Goal: Information Seeking & Learning: Learn about a topic

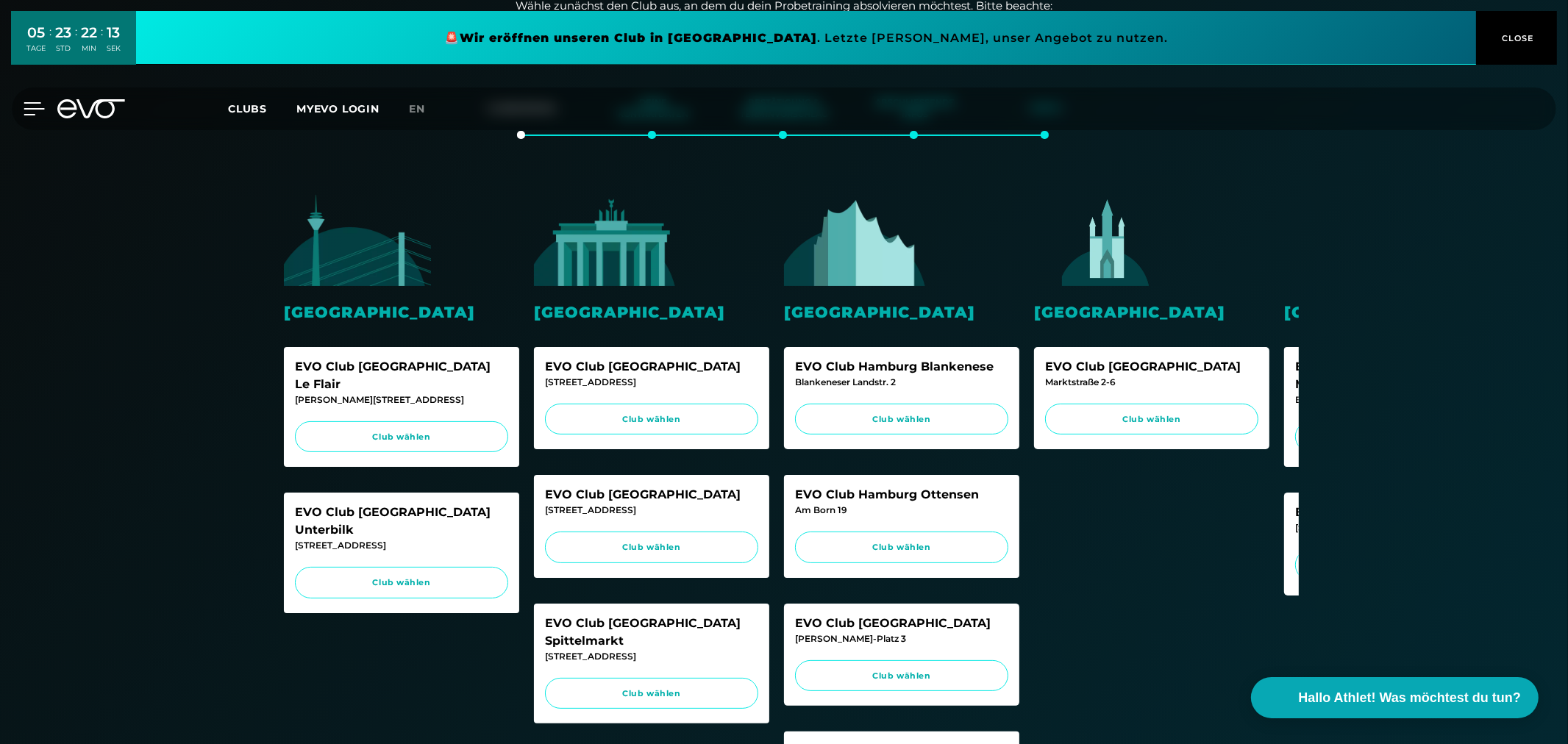
drag, startPoint x: 0, startPoint y: 0, endPoint x: 15, endPoint y: 112, distance: 113.0
click at [15, 112] on div at bounding box center [22, 108] width 44 height 13
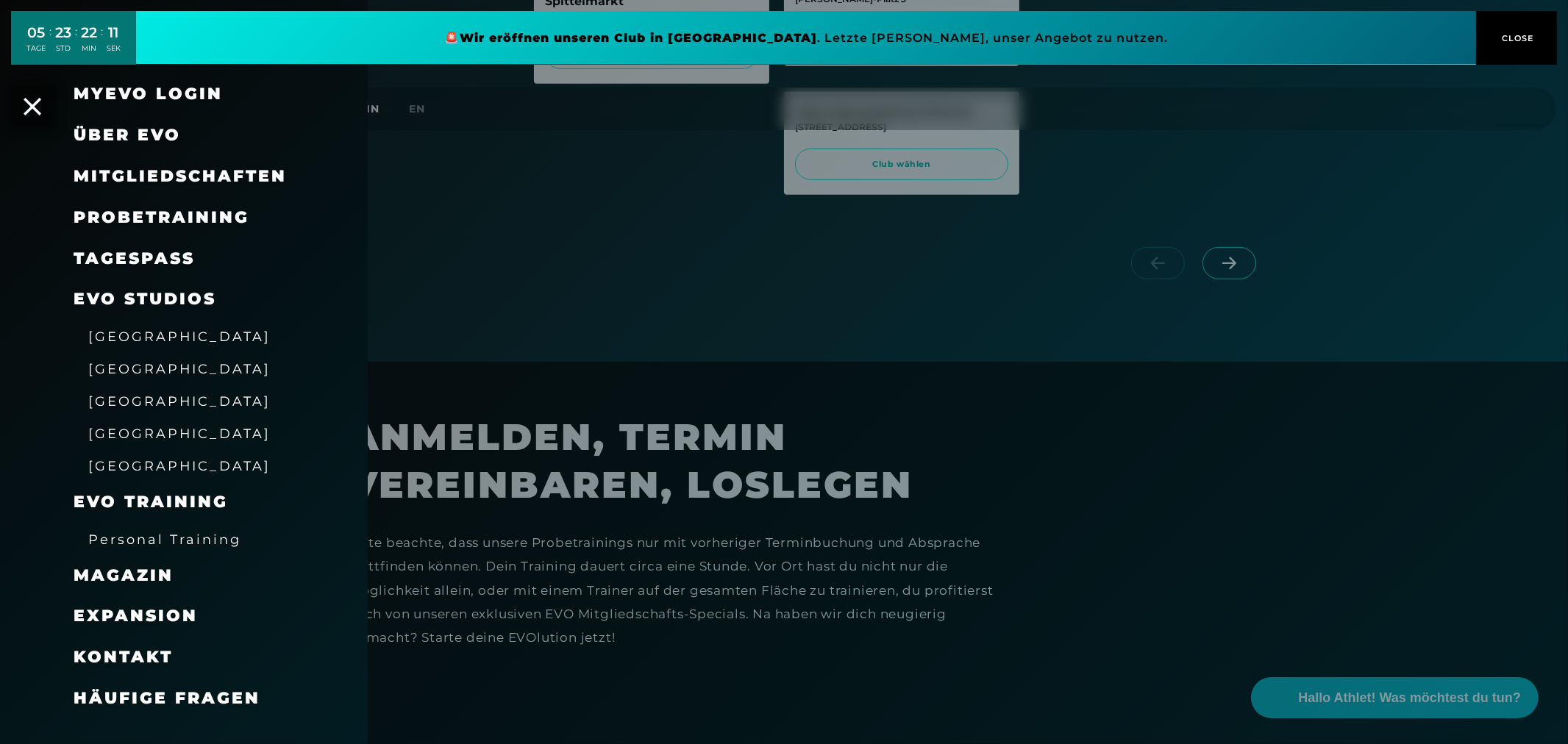
scroll to position [898, 0]
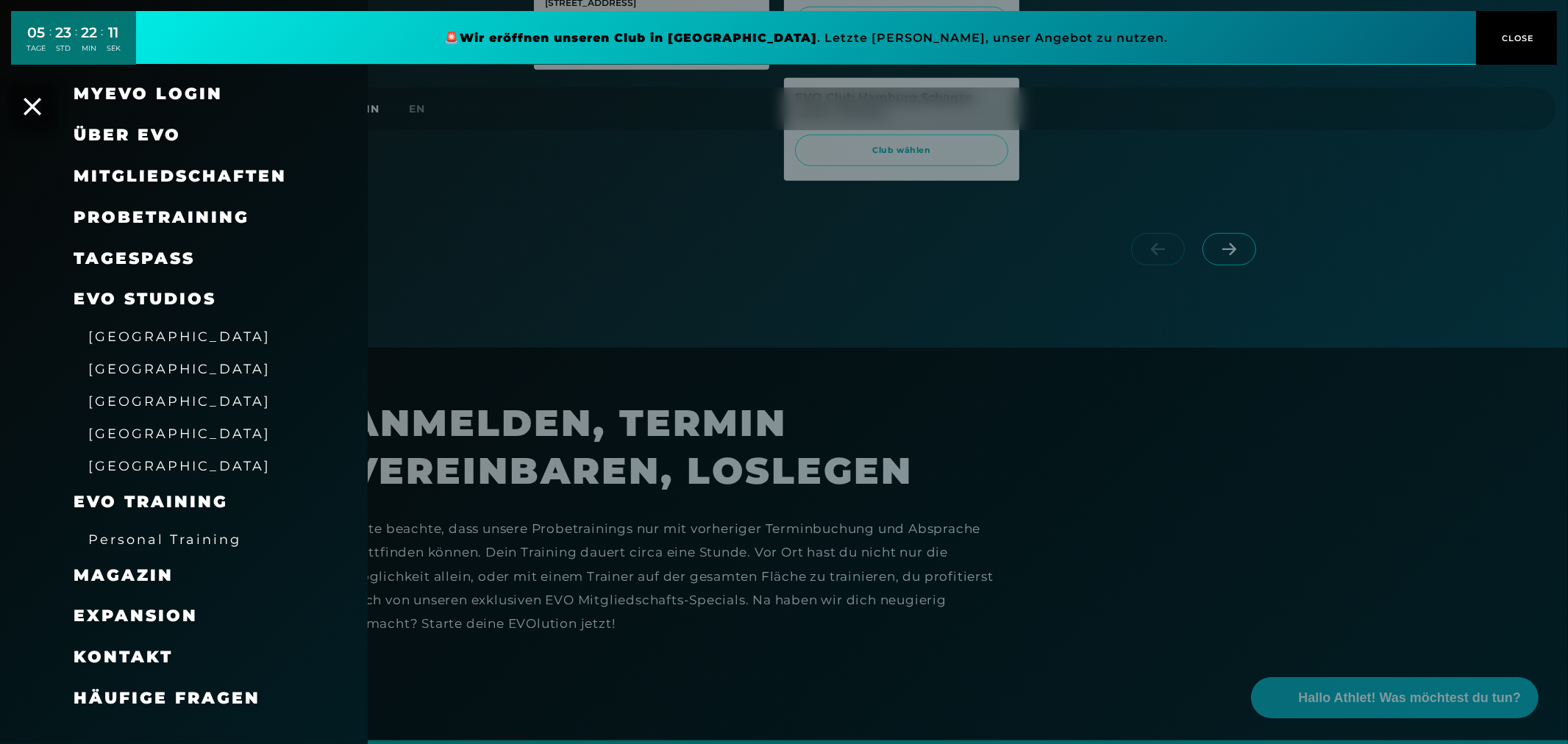
click at [130, 697] on span "Häufige Fragen" at bounding box center [167, 698] width 187 height 20
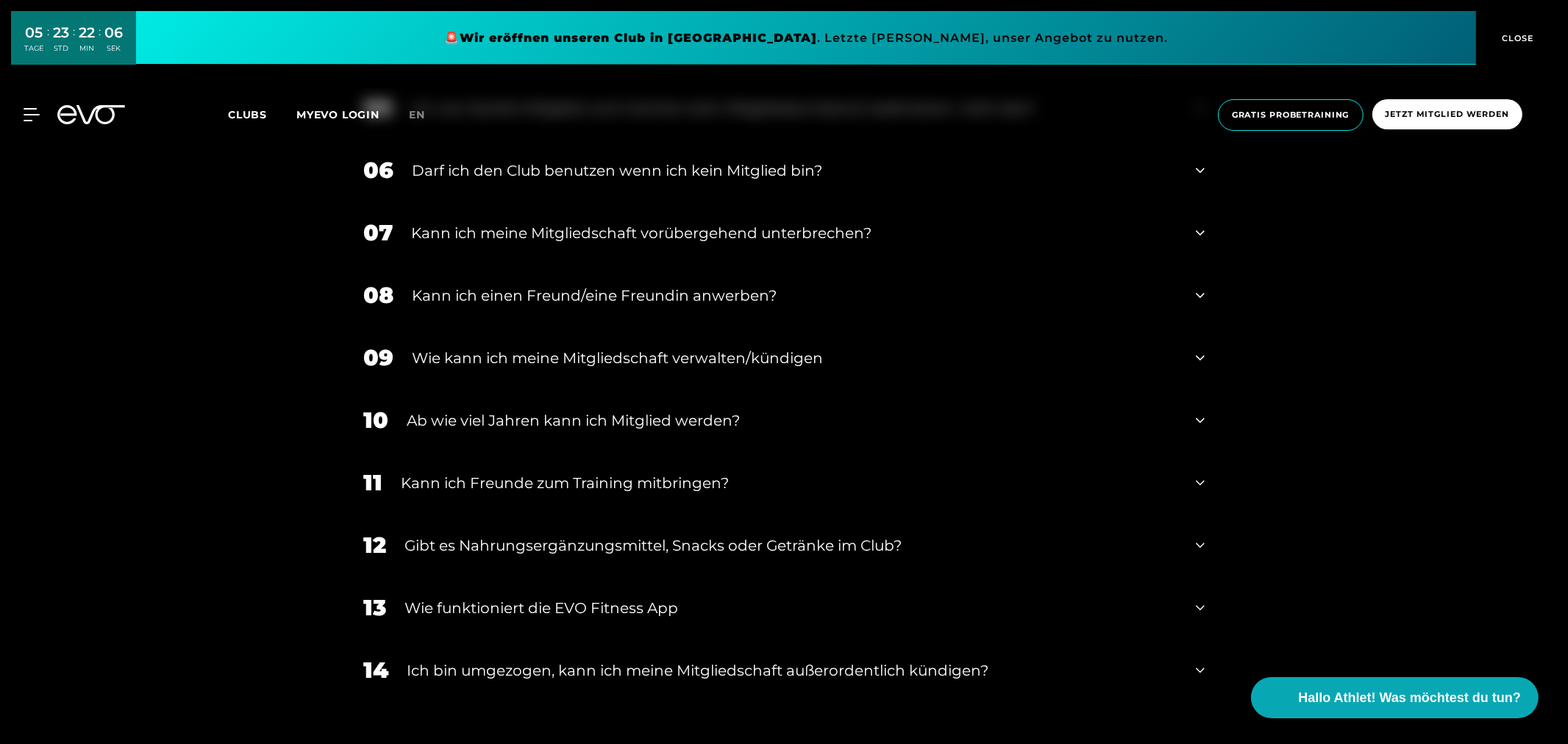
scroll to position [1062, 0]
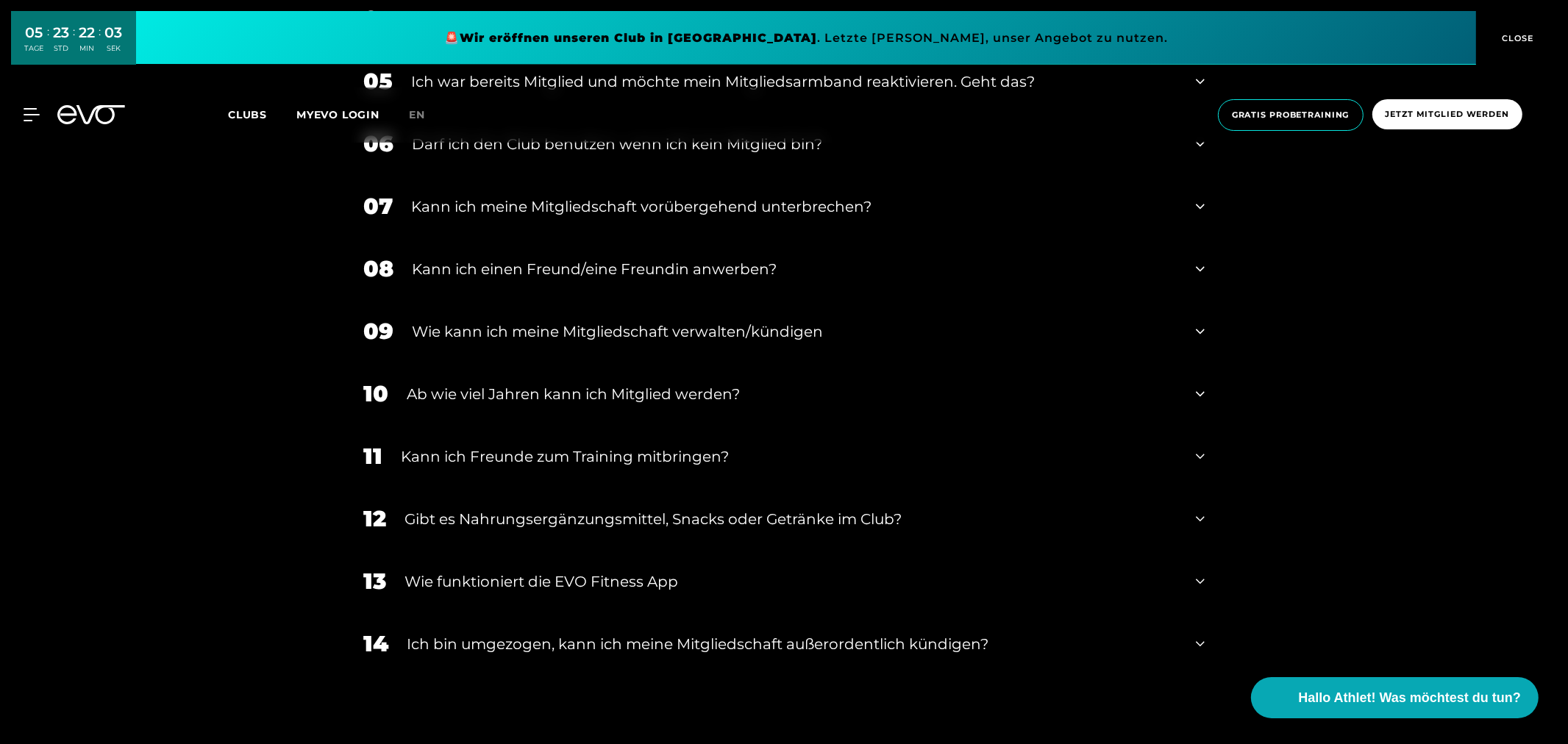
click at [717, 397] on div "Ab wie viel Jahren kann ich Mitglied werden?" at bounding box center [792, 394] width 771 height 22
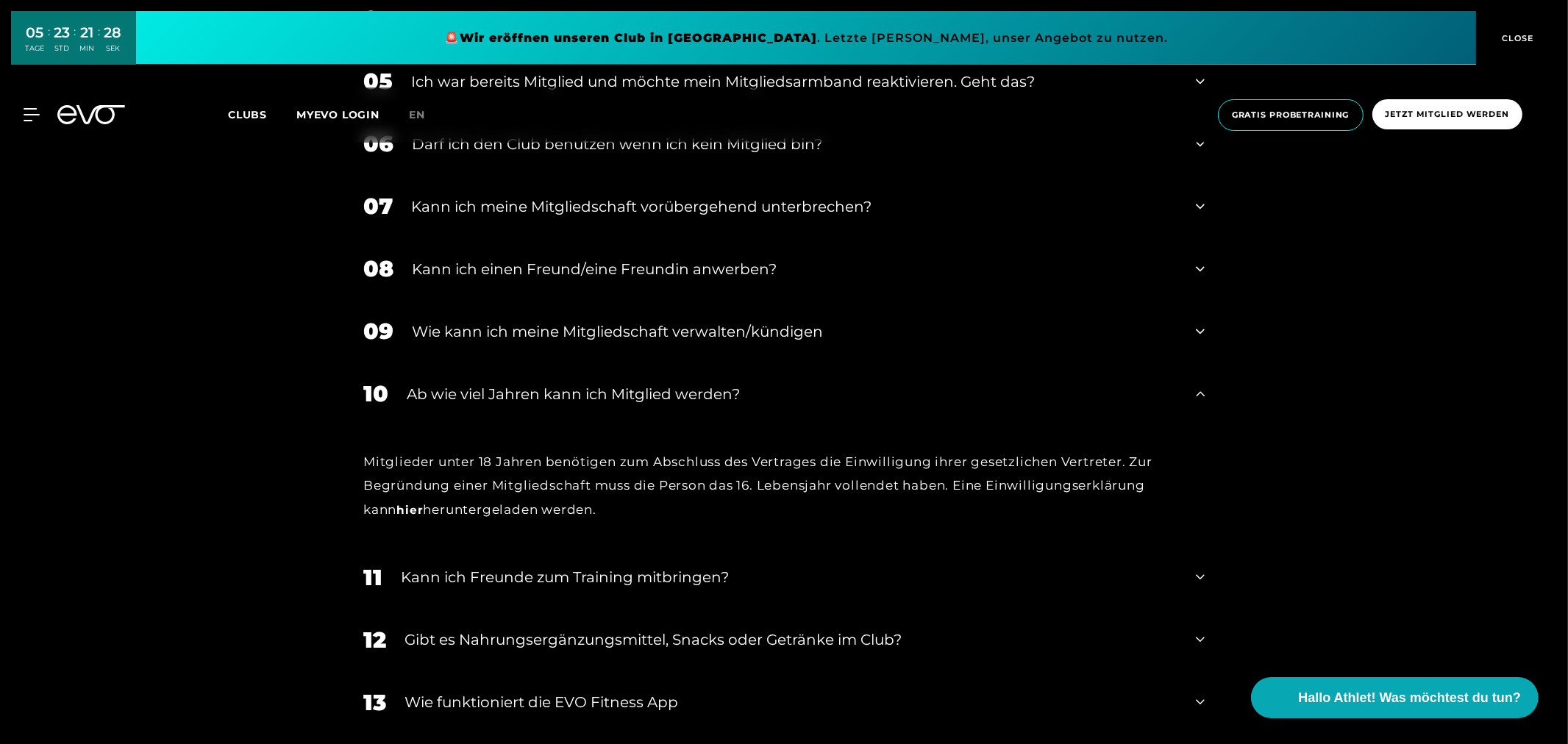
click at [397, 505] on link "hier" at bounding box center [409, 510] width 27 height 14
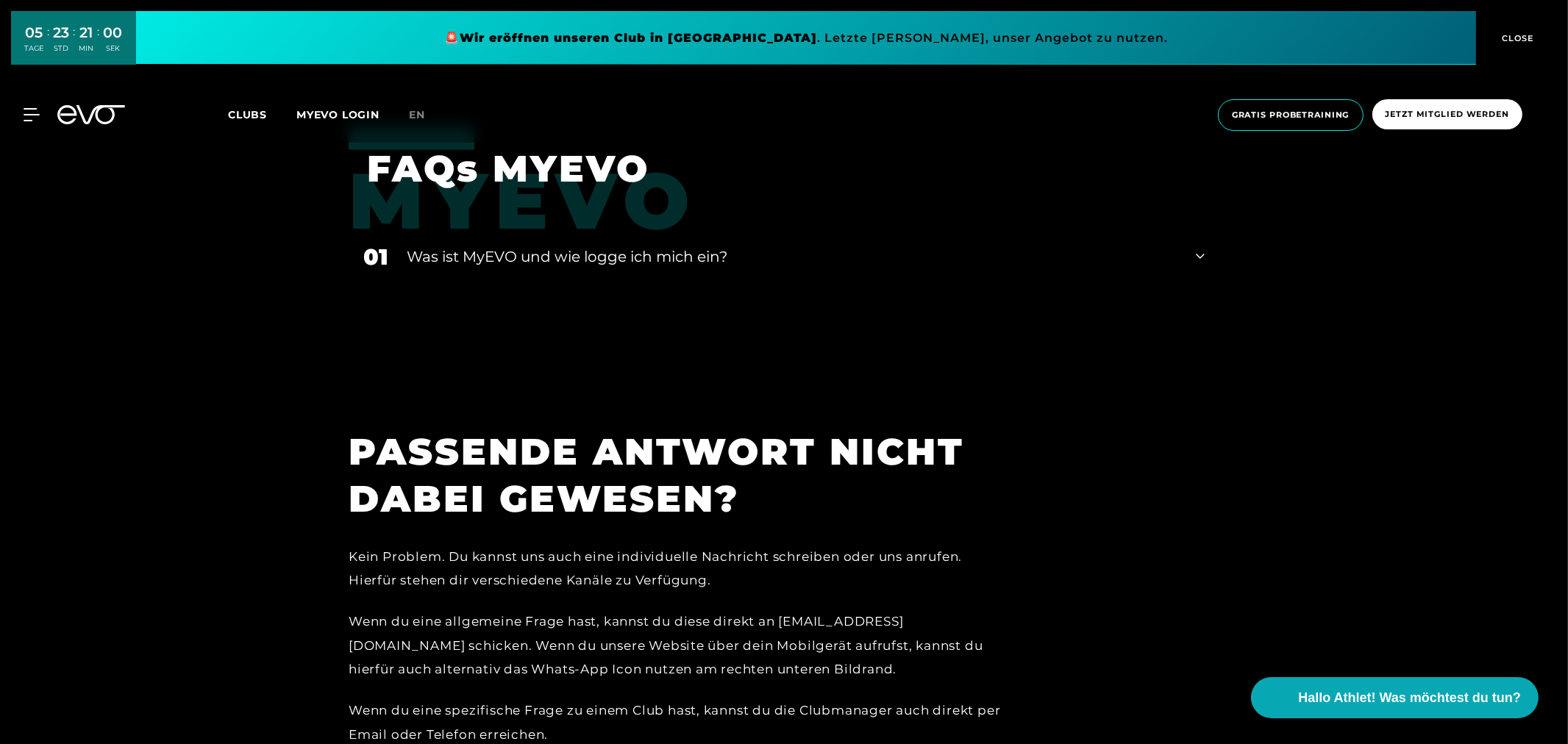
scroll to position [3364, 0]
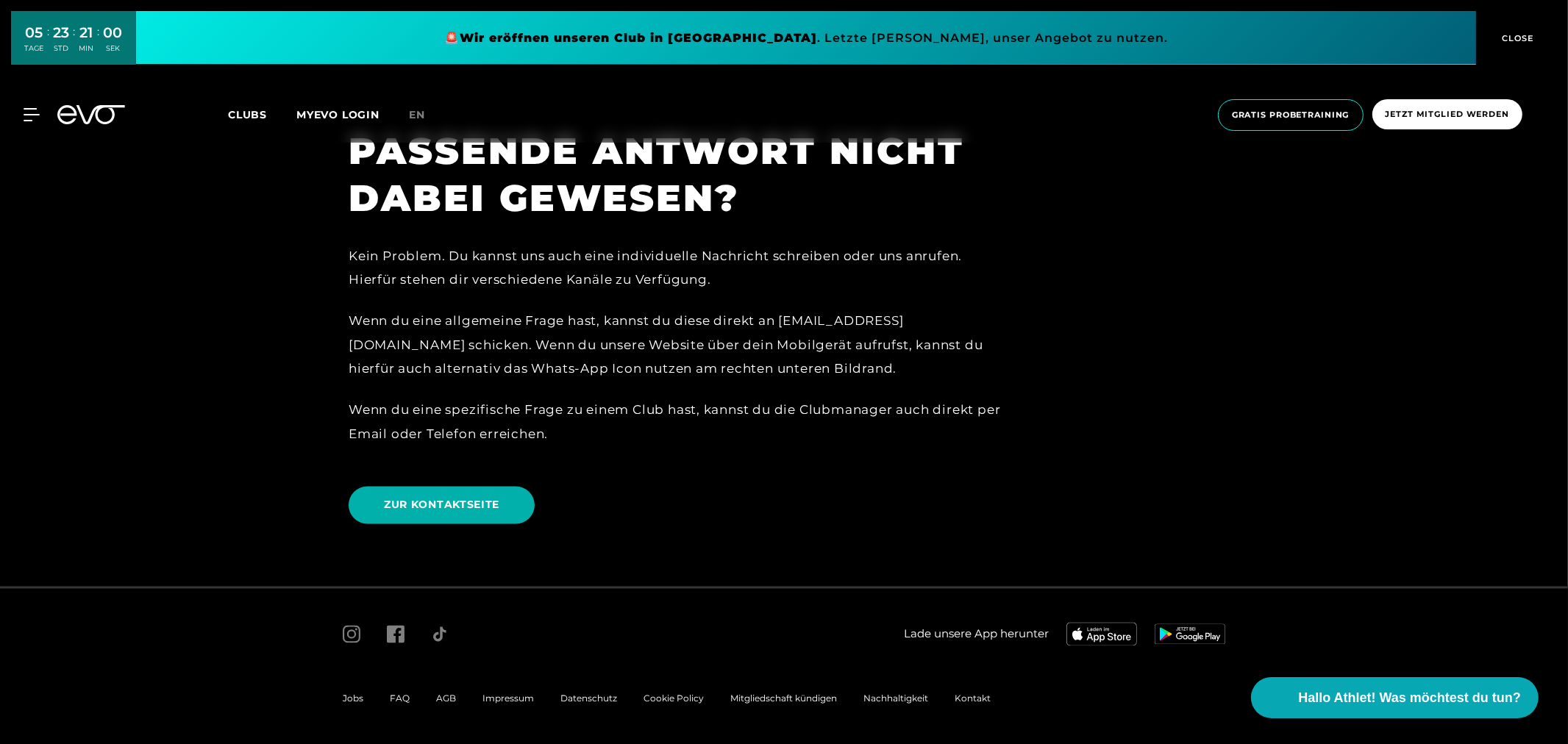
click at [445, 699] on span "AGB" at bounding box center [445, 699] width 20 height 11
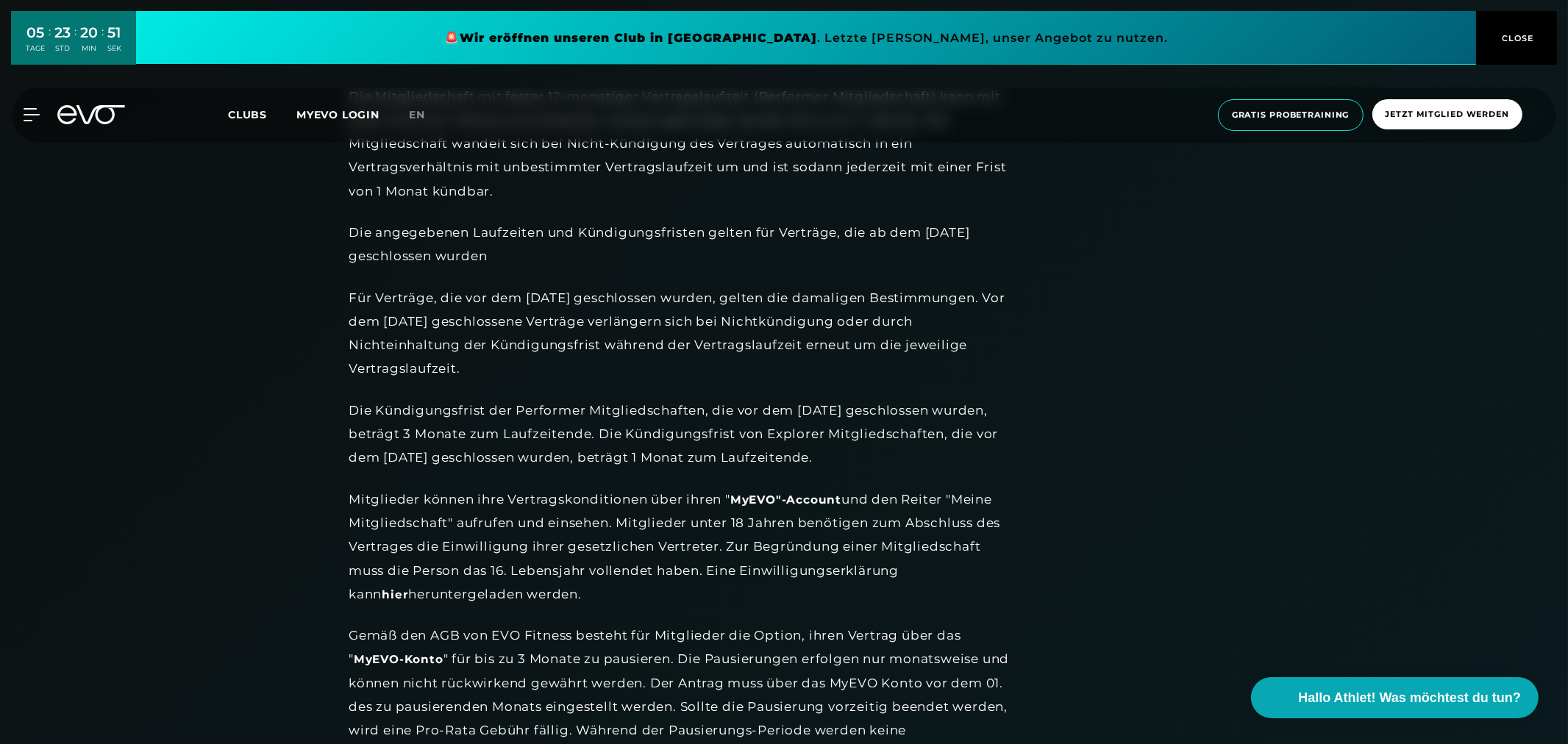
scroll to position [1634, 0]
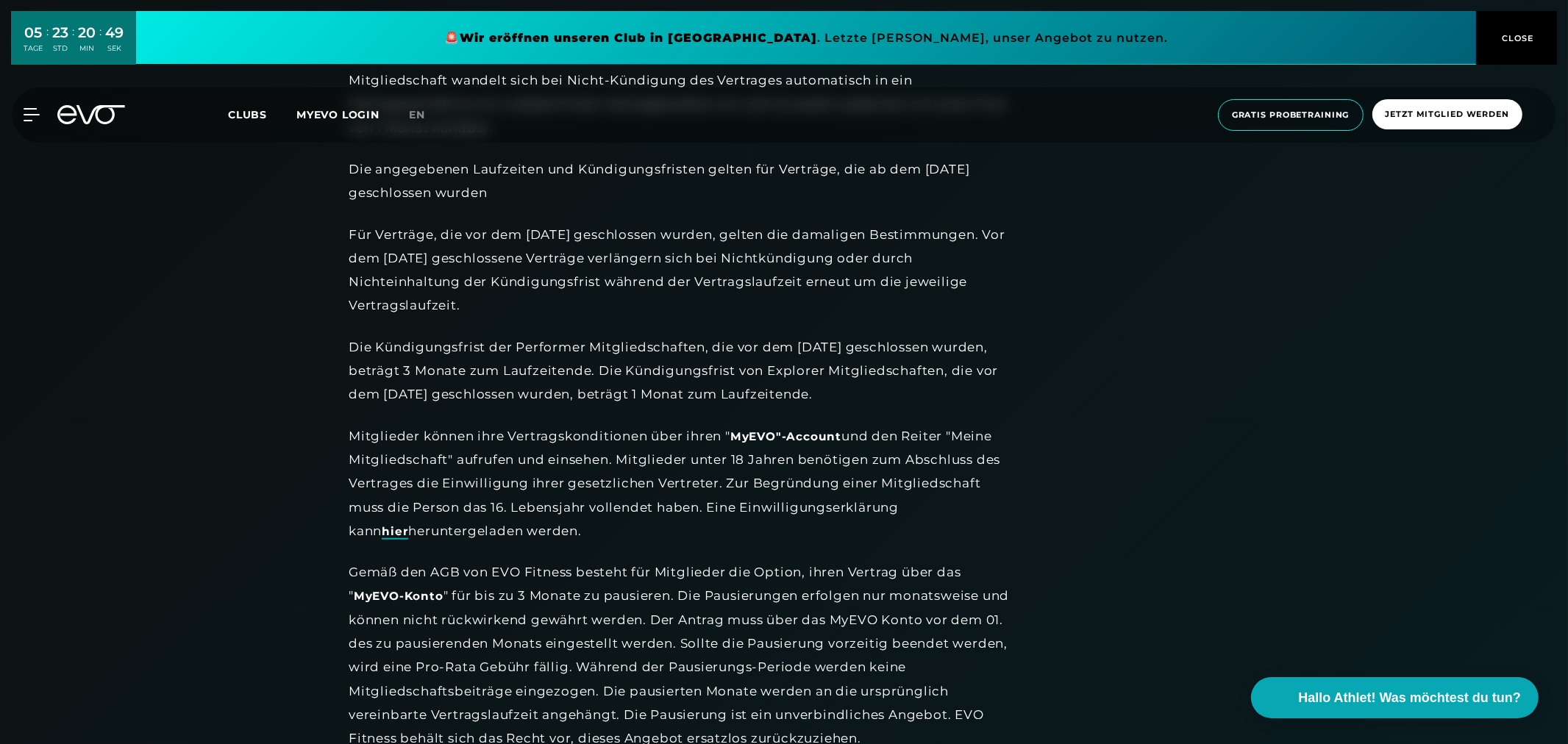
click at [409, 524] on link "hier" at bounding box center [395, 532] width 27 height 15
